Goal: Feedback & Contribution: Submit feedback/report problem

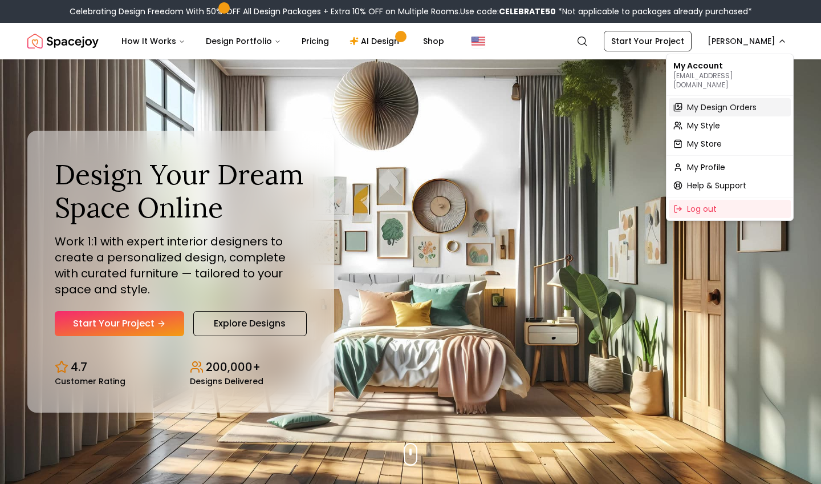
click at [723, 102] on span "My Design Orders" at bounding box center [722, 107] width 70 height 11
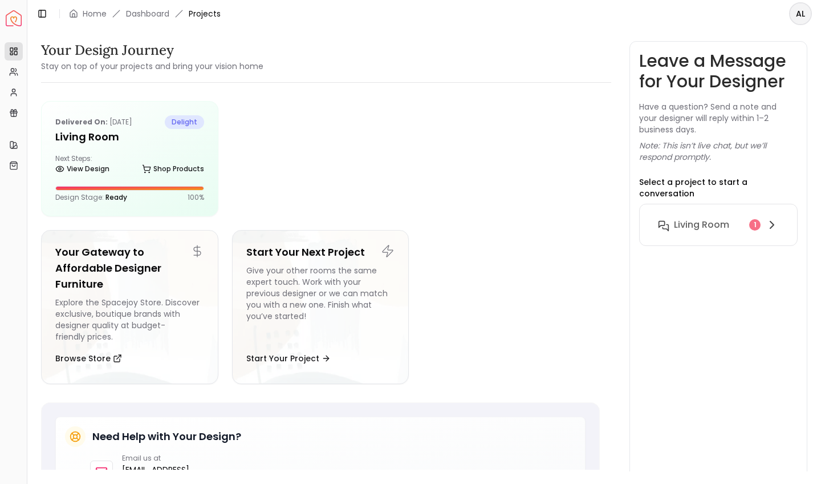
click at [694, 218] on h6 "Living Room" at bounding box center [701, 225] width 55 height 14
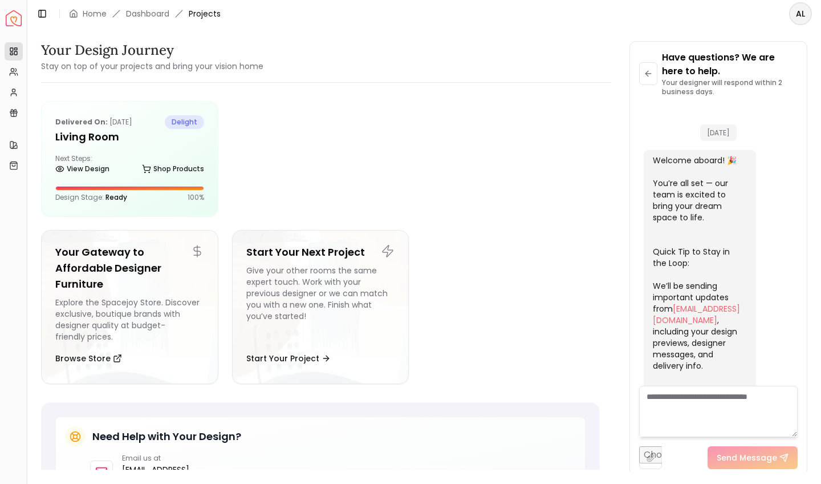
scroll to position [1052, 0]
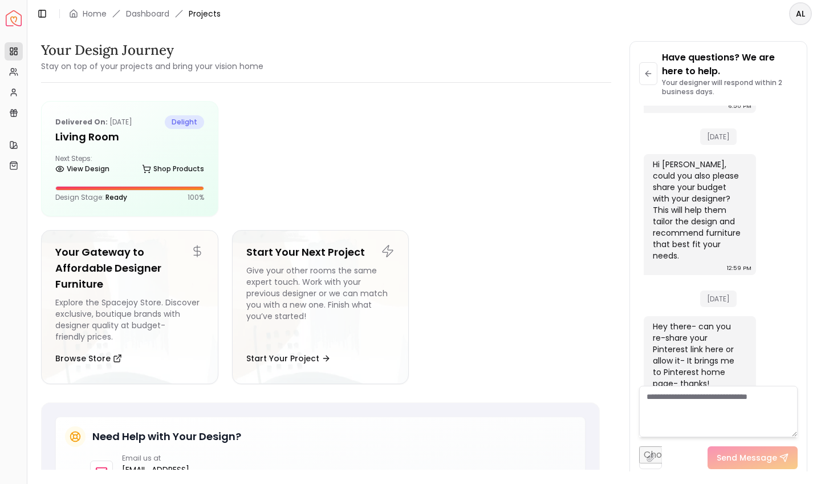
click at [739, 416] on textarea at bounding box center [718, 411] width 159 height 51
drag, startPoint x: 795, startPoint y: 358, endPoint x: 790, endPoint y: 392, distance: 34.6
click at [790, 392] on div "Have questions? We are here to help. Your designer will respond within 2 busine…" at bounding box center [718, 260] width 159 height 418
click at [155, 159] on div "Next Steps: View Design Shop Products" at bounding box center [129, 165] width 149 height 23
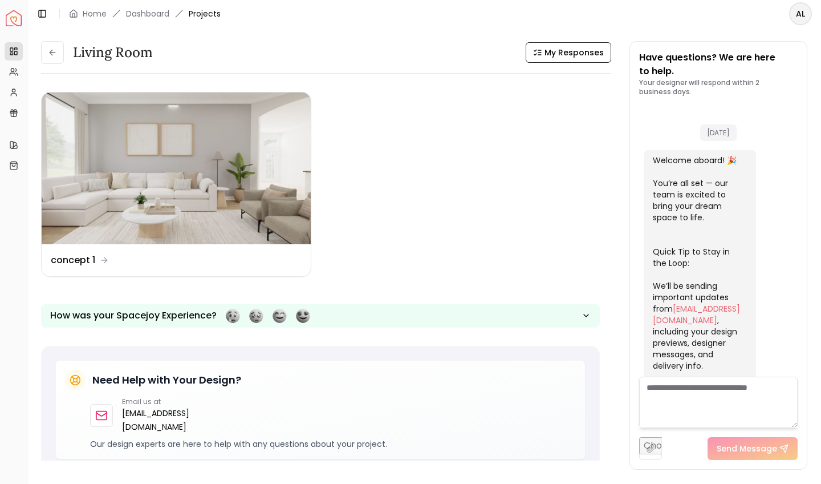
scroll to position [1061, 0]
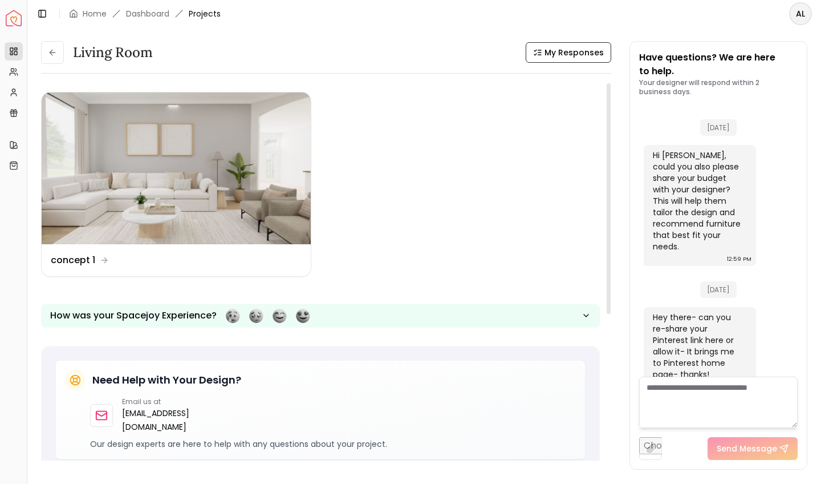
click at [483, 223] on ul "Design Name concept 1" at bounding box center [320, 184] width 559 height 185
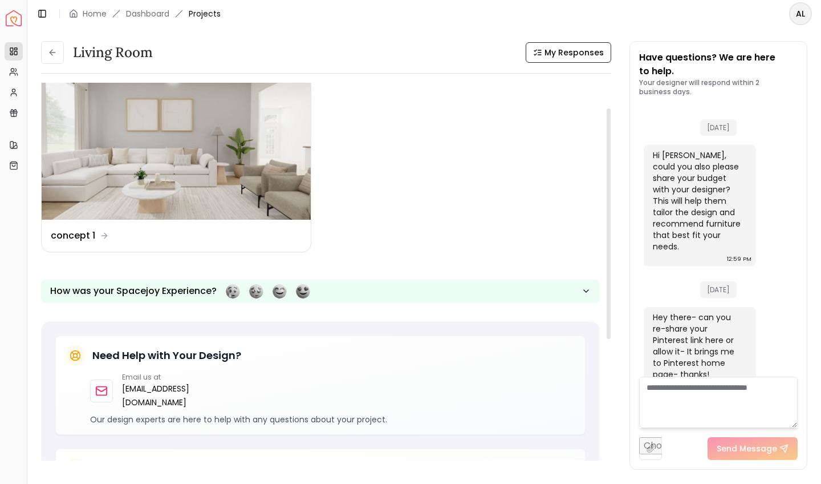
scroll to position [23, 0]
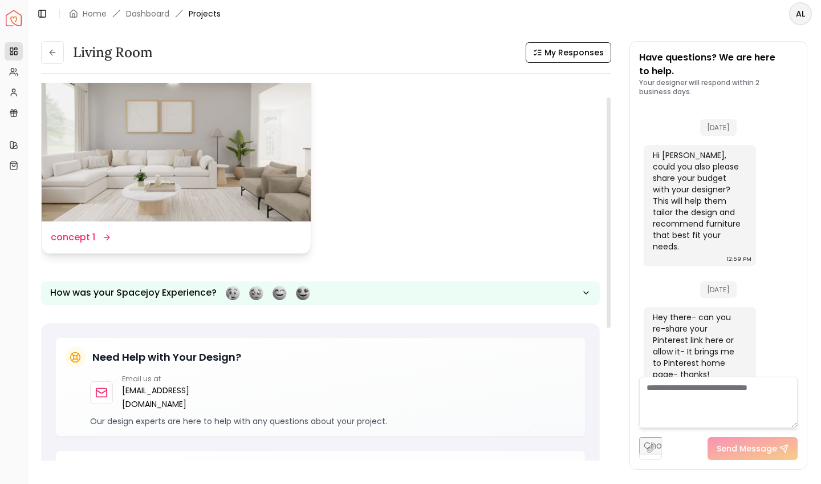
click at [104, 238] on icon at bounding box center [106, 237] width 9 height 9
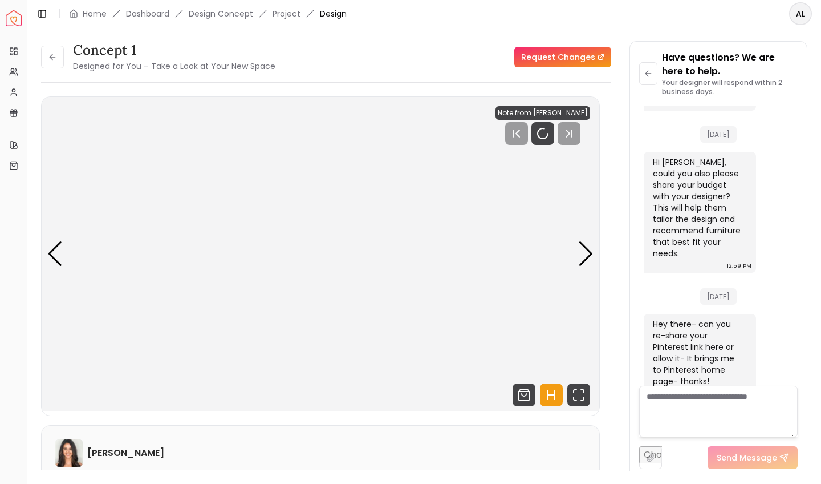
scroll to position [1052, 0]
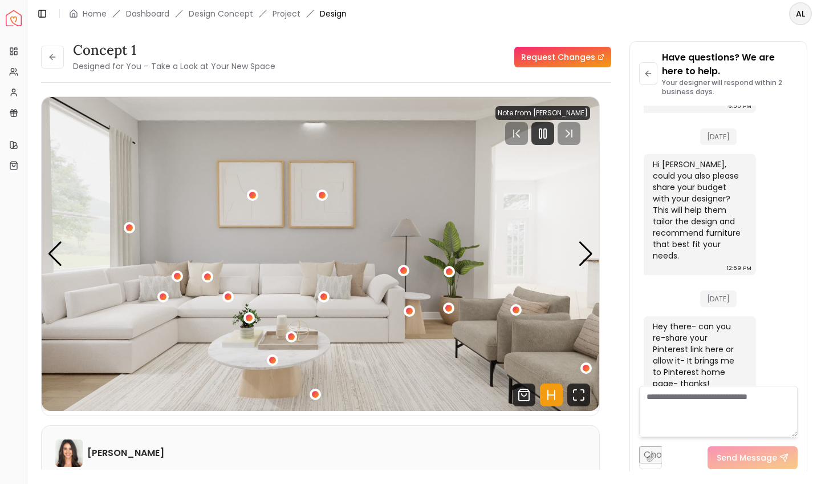
click at [568, 59] on link "Request Changes" at bounding box center [562, 57] width 97 height 21
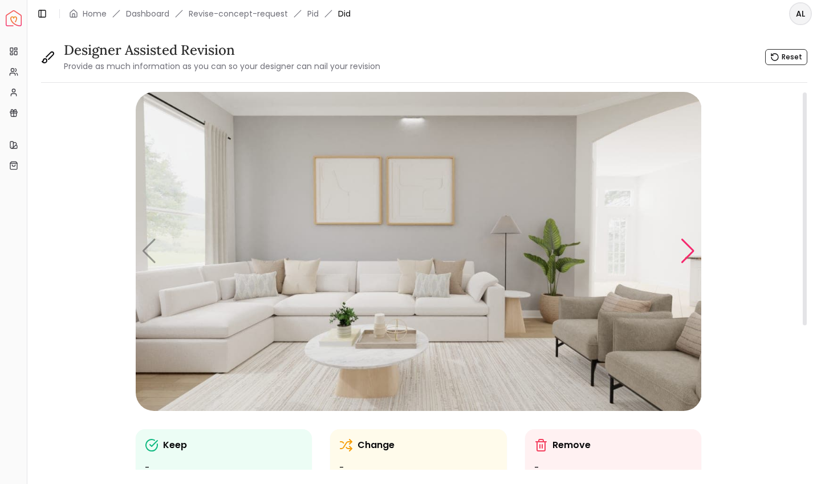
click at [690, 251] on div "Next slide" at bounding box center [687, 250] width 15 height 25
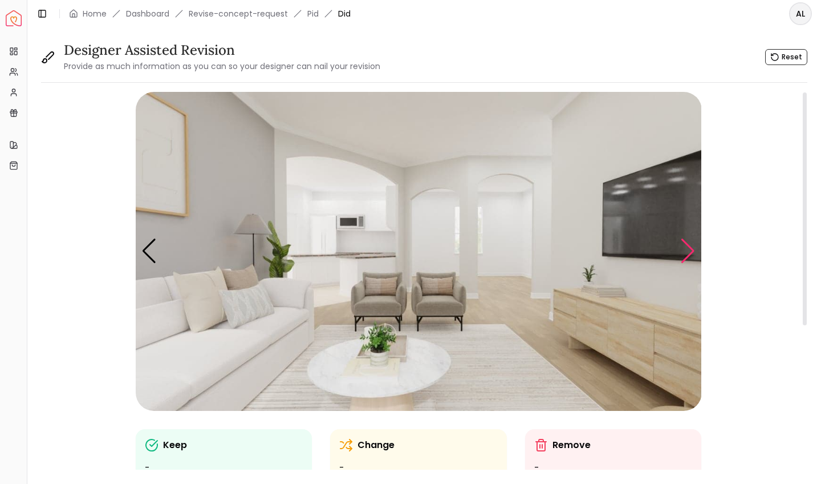
click at [690, 251] on div "Next slide" at bounding box center [687, 250] width 15 height 25
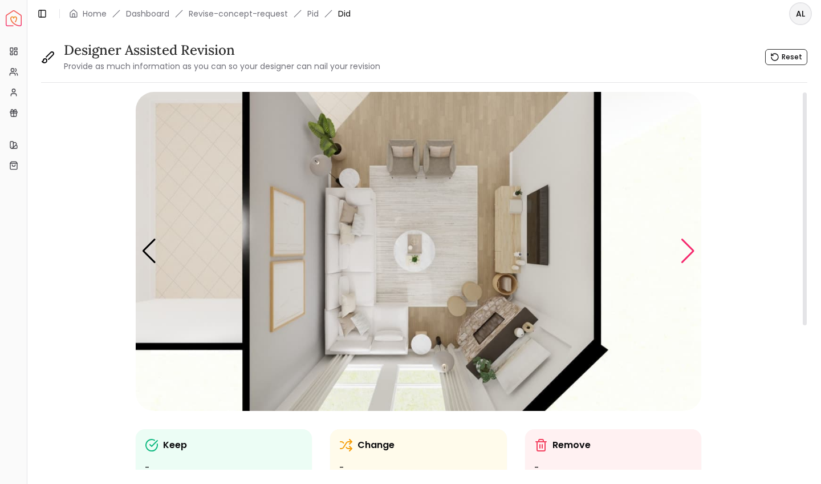
click at [690, 251] on div "Next slide" at bounding box center [687, 250] width 15 height 25
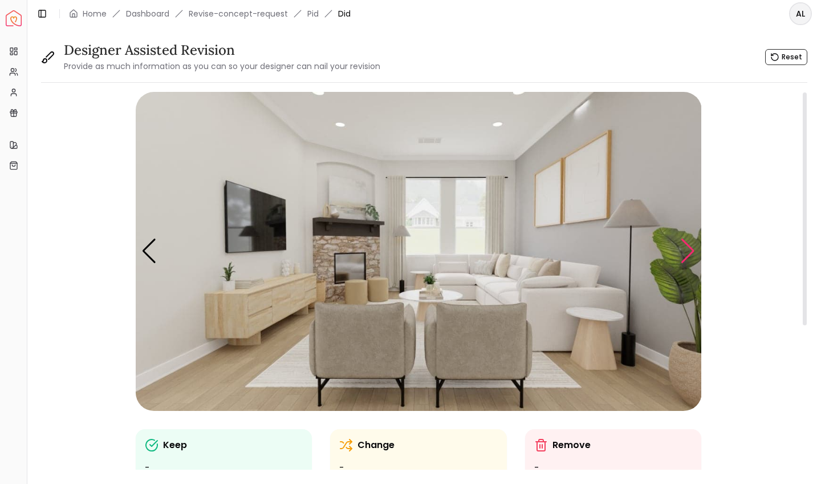
click at [690, 251] on div "Next slide" at bounding box center [687, 250] width 15 height 25
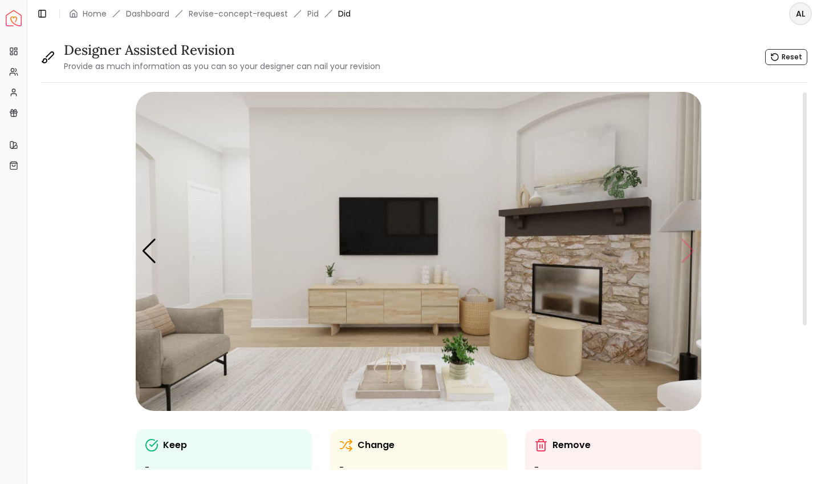
click at [690, 251] on img "5 / 5" at bounding box center [419, 251] width 566 height 319
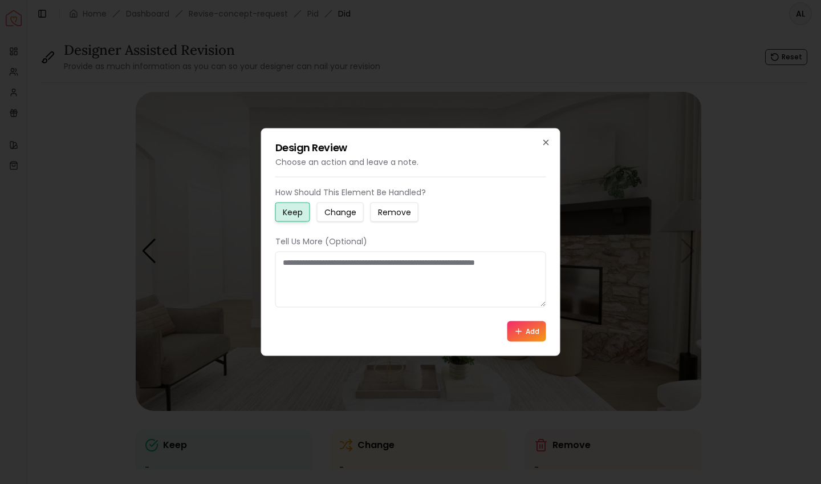
click at [344, 210] on small "Change" at bounding box center [341, 211] width 32 height 11
click at [360, 275] on textarea at bounding box center [410, 280] width 271 height 56
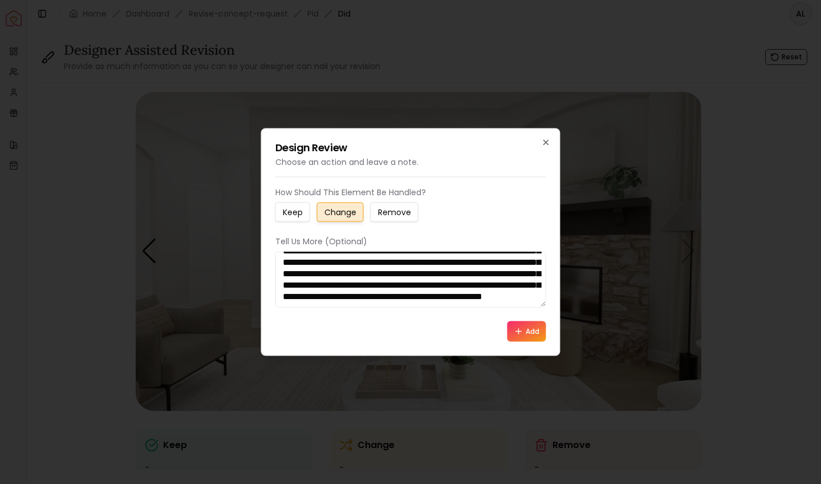
scroll to position [65, 0]
type textarea "**********"
click at [524, 328] on button "Add" at bounding box center [527, 331] width 39 height 21
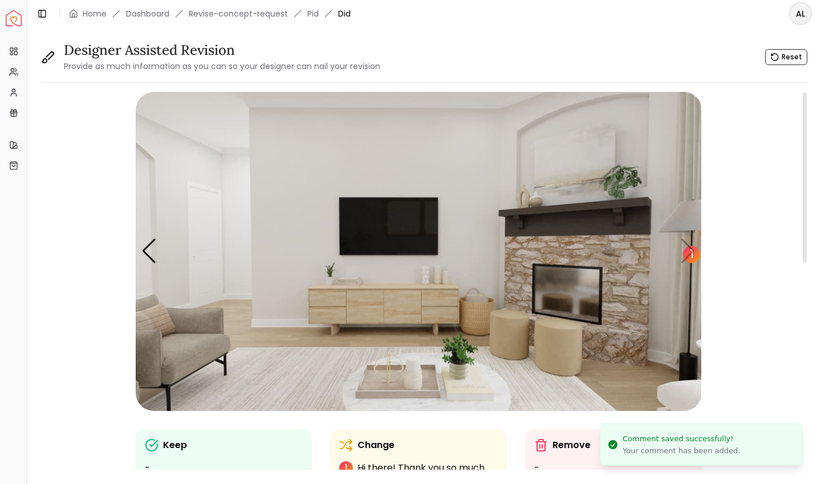
click at [691, 250] on div "1" at bounding box center [691, 254] width 17 height 17
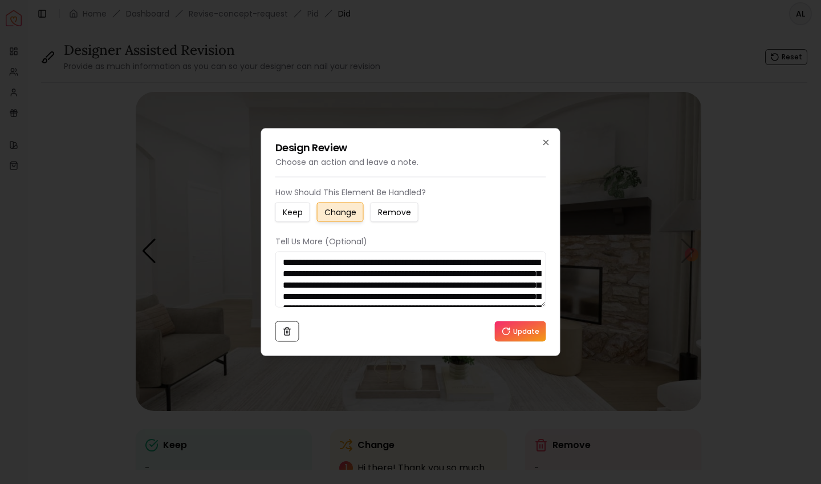
click at [530, 329] on button "Update" at bounding box center [520, 331] width 51 height 21
